Goal: Share content: Share content

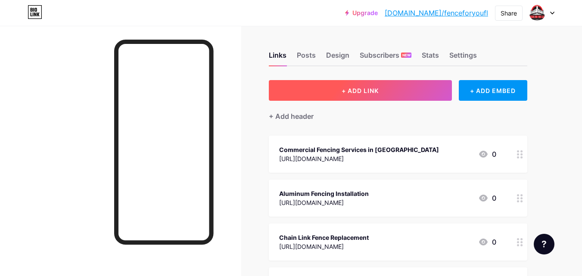
click at [374, 92] on span "+ ADD LINK" at bounding box center [359, 90] width 37 height 7
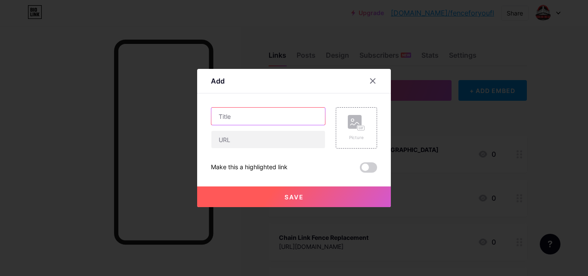
click at [250, 117] on input "text" at bounding box center [268, 116] width 114 height 17
paste input "Jacksonville Residential Fencing Services: 2025’s Top Trends for Your Home"
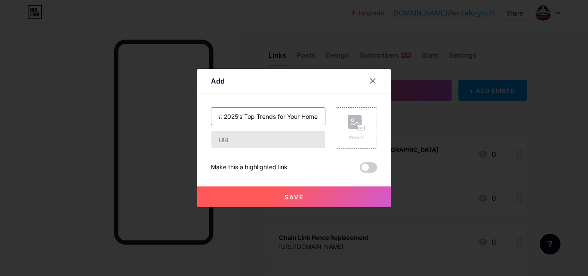
type input "Jacksonville Residential Fencing Services: 2025’s Top Trends for Your Home"
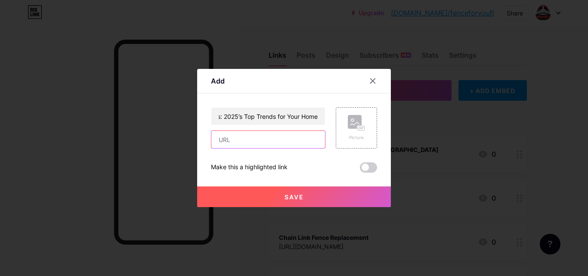
scroll to position [0, 0]
click at [256, 143] on input "text" at bounding box center [268, 139] width 114 height 17
paste input "[URL][DOMAIN_NAME]"
type input "[URL][DOMAIN_NAME]"
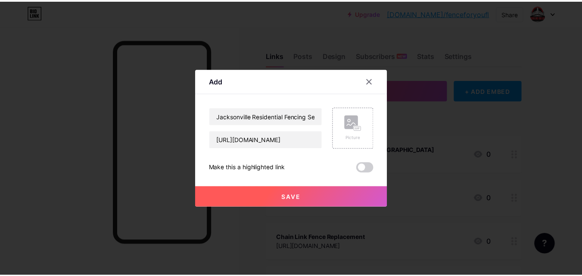
scroll to position [0, 0]
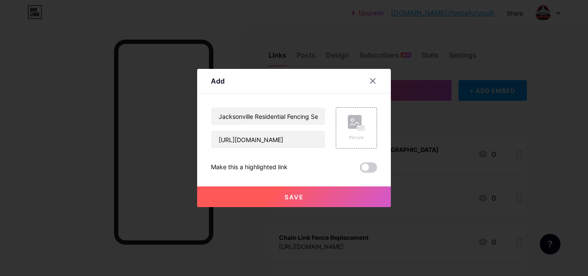
click at [287, 197] on span "Save" at bounding box center [294, 196] width 19 height 7
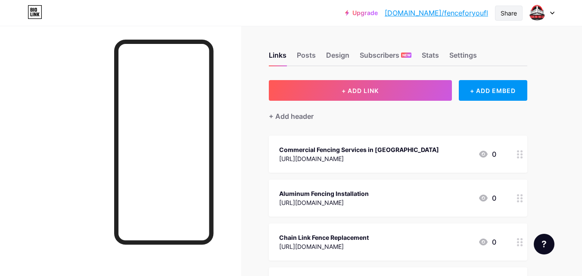
click at [501, 16] on div "Share" at bounding box center [508, 13] width 16 height 9
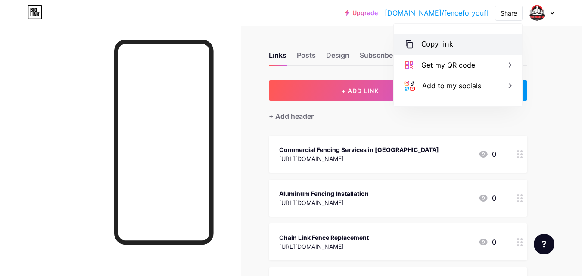
click at [423, 48] on div "Copy link" at bounding box center [437, 44] width 32 height 10
